Goal: Transaction & Acquisition: Purchase product/service

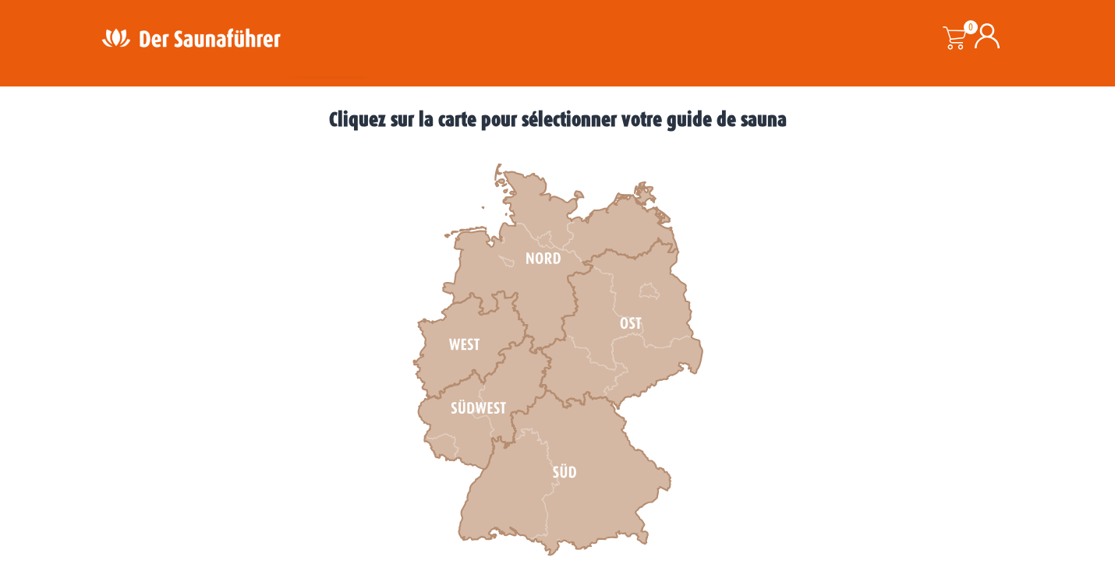
scroll to position [415, 0]
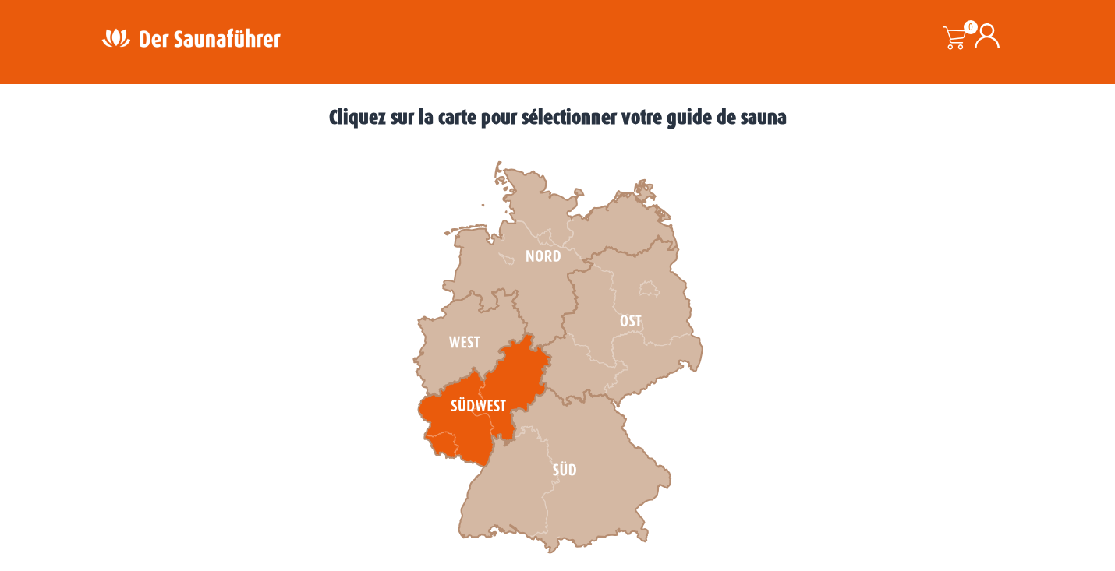
click at [480, 410] on icon at bounding box center [485, 401] width 133 height 134
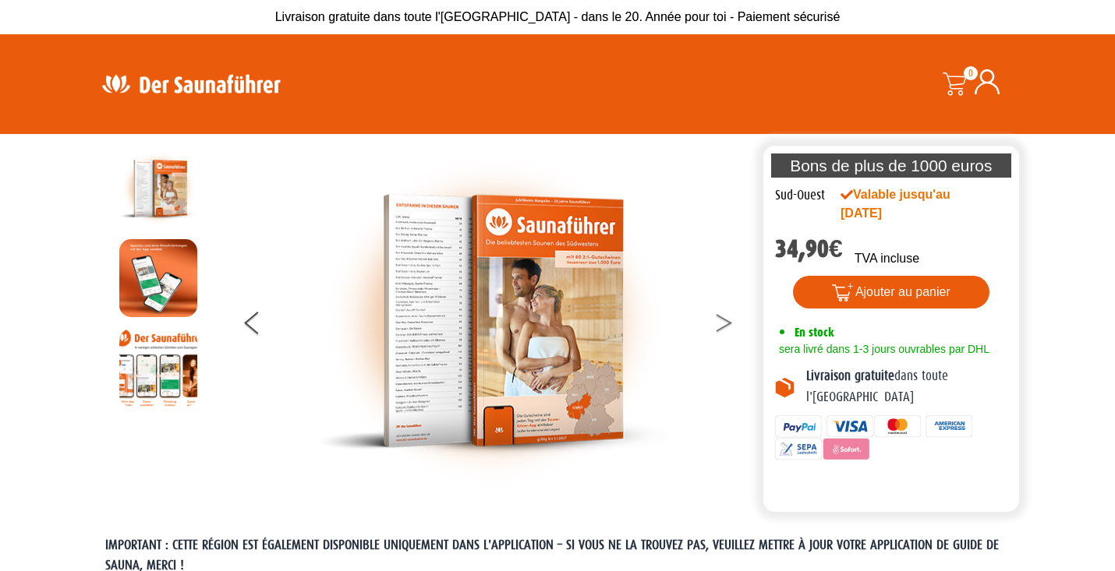
click at [727, 320] on button at bounding box center [733, 325] width 39 height 39
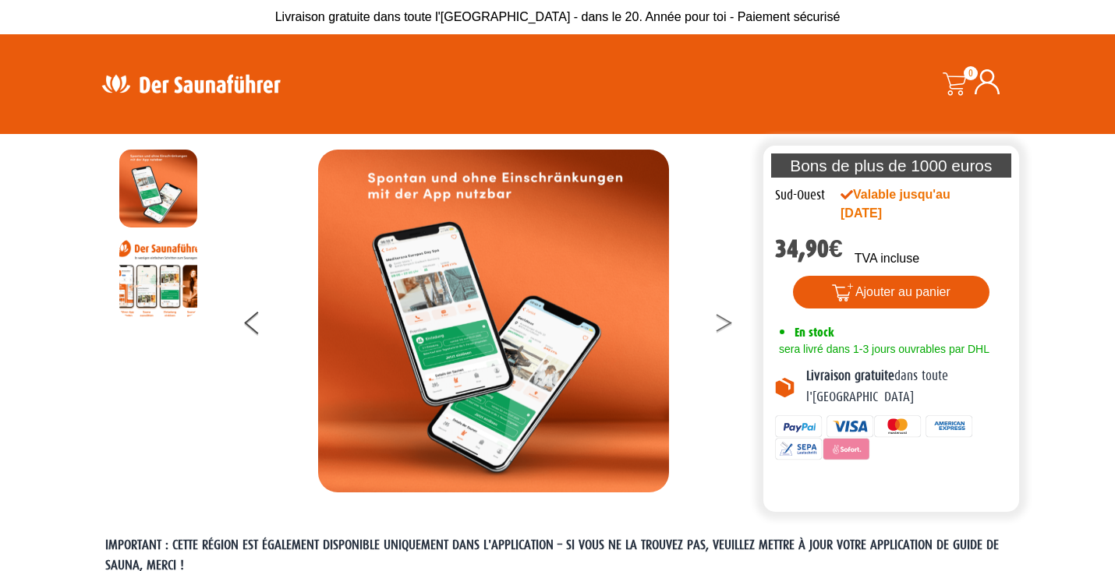
click at [727, 320] on button at bounding box center [733, 325] width 39 height 39
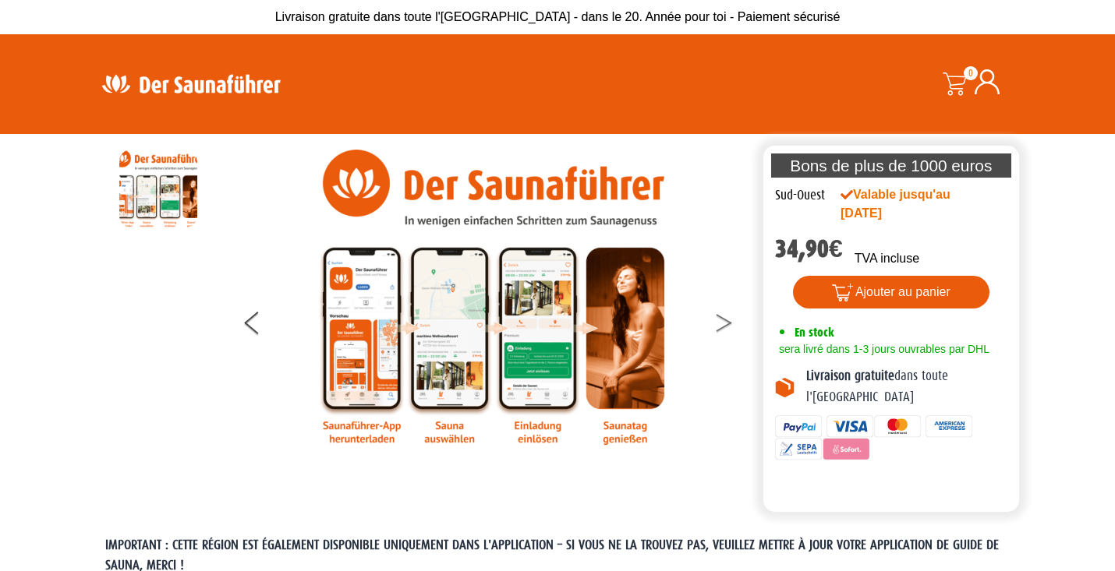
click at [727, 320] on button at bounding box center [733, 325] width 39 height 39
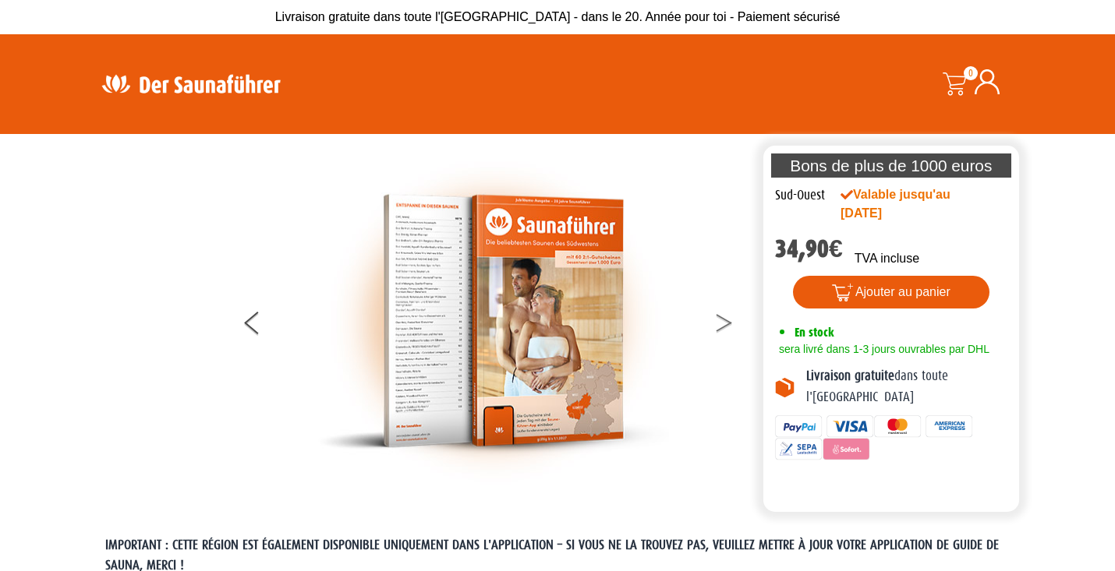
click at [727, 320] on button at bounding box center [733, 325] width 39 height 39
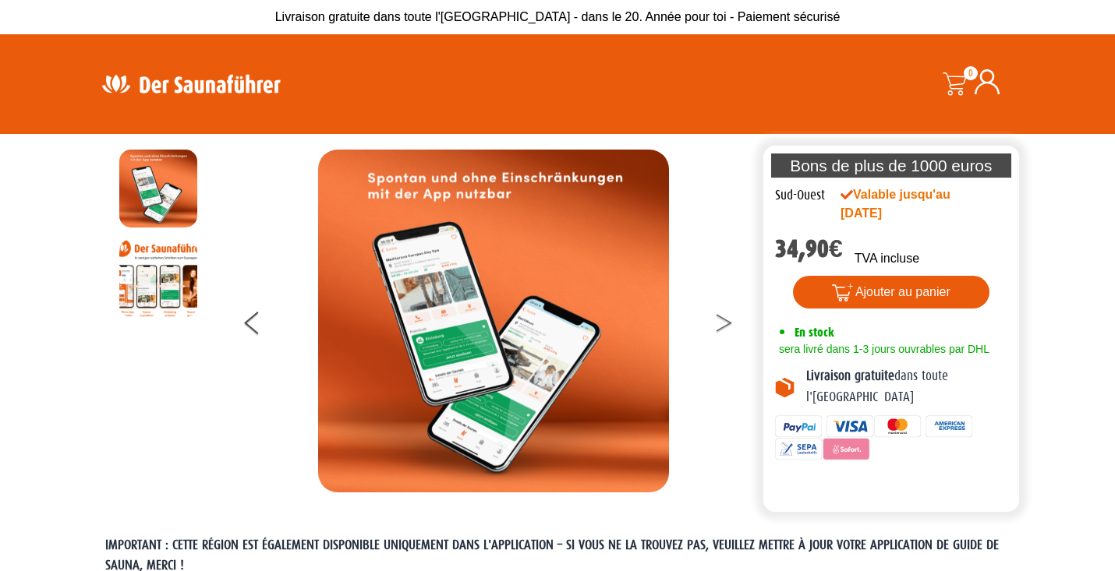
click at [727, 320] on button at bounding box center [733, 325] width 39 height 39
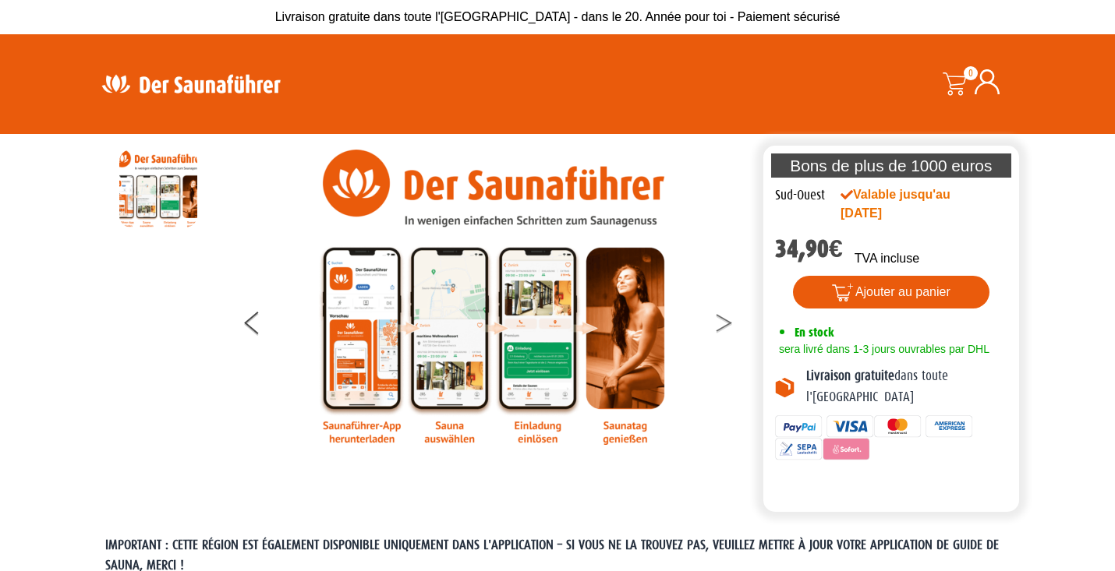
click at [727, 320] on button at bounding box center [733, 325] width 39 height 39
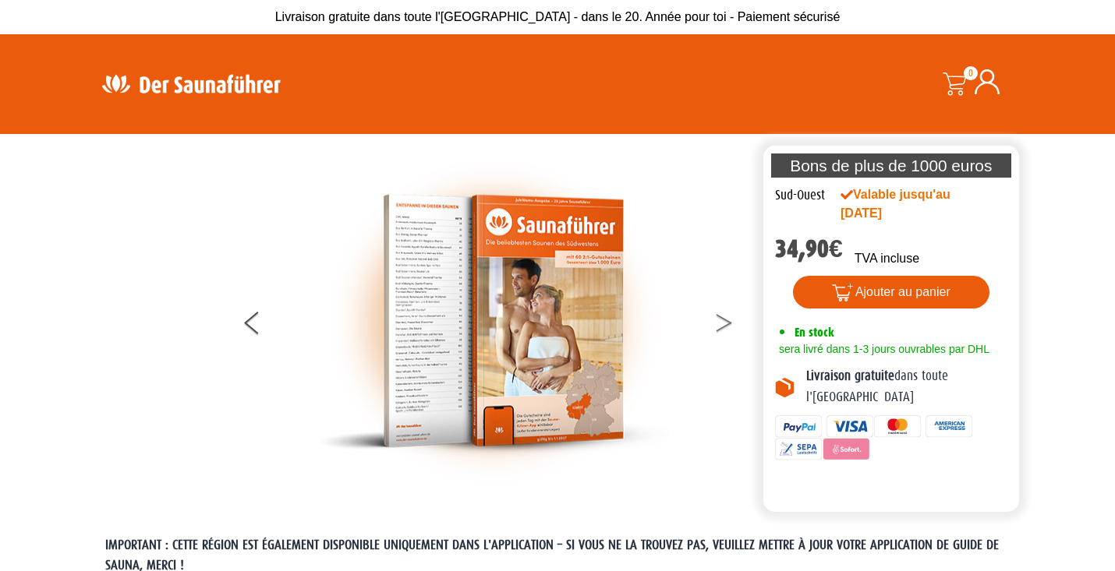
click at [727, 320] on button at bounding box center [733, 325] width 39 height 39
